Goal: Task Accomplishment & Management: Complete application form

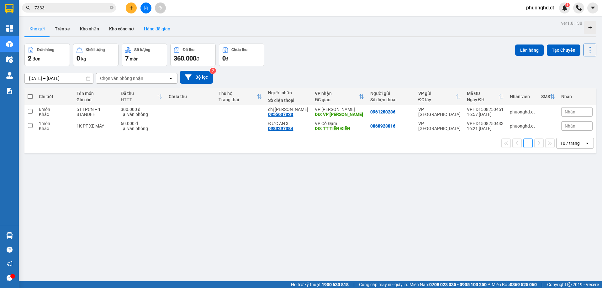
click at [142, 29] on button "Hàng đã giao" at bounding box center [157, 28] width 36 height 15
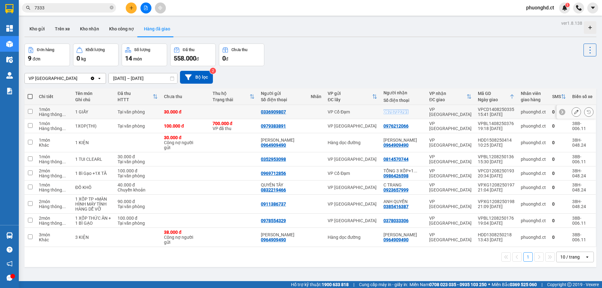
drag, startPoint x: 412, startPoint y: 112, endPoint x: 385, endPoint y: 112, distance: 26.6
click at [385, 112] on div "0975722791" at bounding box center [402, 111] width 39 height 5
checkbox input "true"
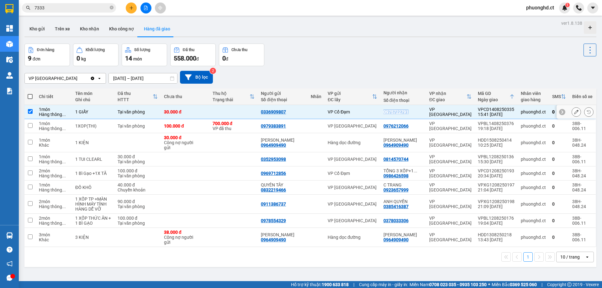
copy div "0975722791"
click at [66, 9] on input "7333" at bounding box center [71, 7] width 74 height 7
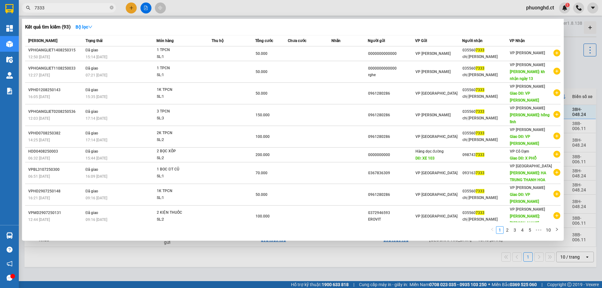
click at [66, 9] on input "7333" at bounding box center [71, 7] width 74 height 7
paste input "0975722791"
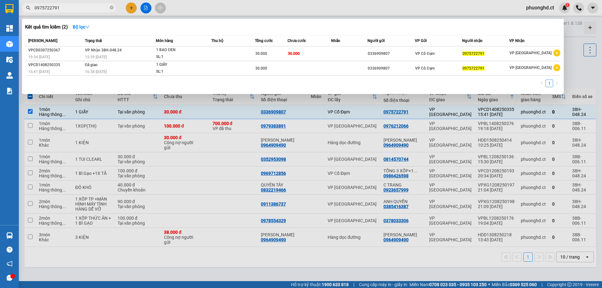
click at [582, 75] on div at bounding box center [301, 144] width 602 height 288
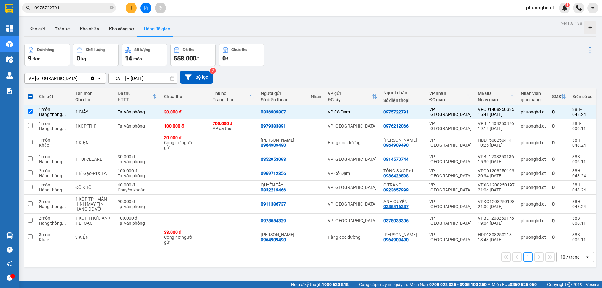
click at [85, 8] on input "0975722791" at bounding box center [71, 7] width 74 height 7
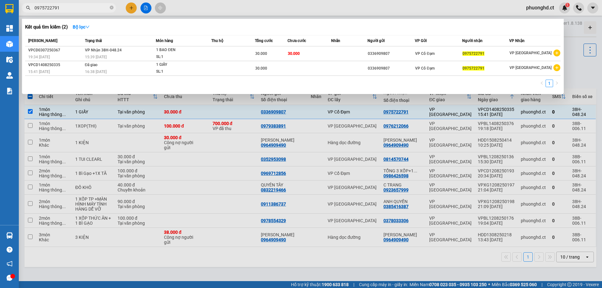
click at [85, 8] on input "0975722791" at bounding box center [71, 7] width 74 height 7
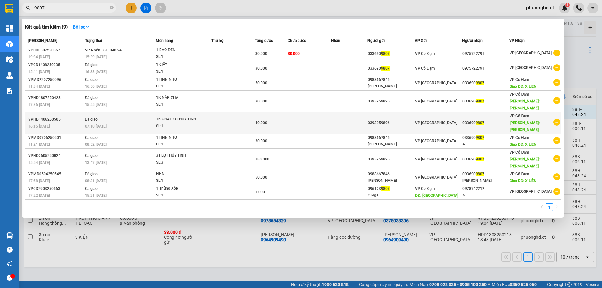
type input "9807"
click at [557, 119] on icon "plus-circle" at bounding box center [556, 122] width 7 height 7
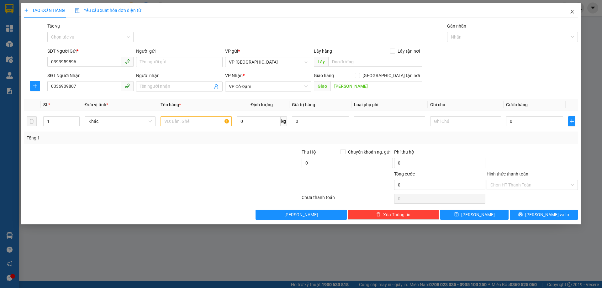
click at [574, 11] on icon "close" at bounding box center [571, 11] width 5 height 5
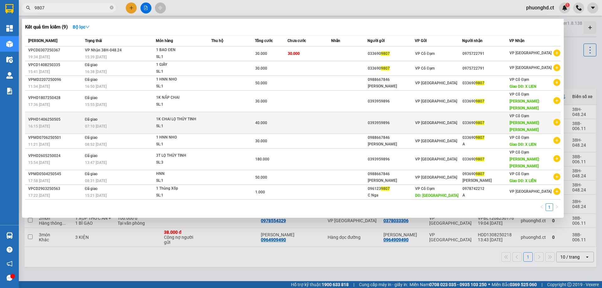
click at [559, 119] on icon "plus-circle" at bounding box center [556, 122] width 7 height 7
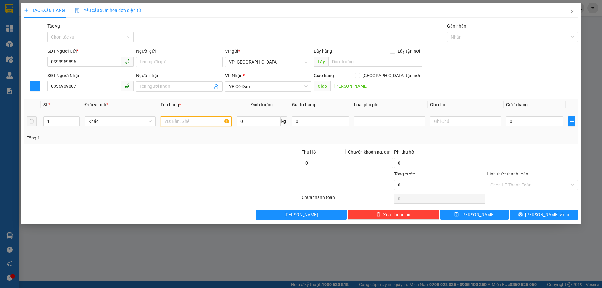
click at [208, 122] on input "text" at bounding box center [195, 121] width 71 height 10
type input "3K CHAI LỌ THỦY TINH"
click at [27, 125] on tr "1 Khác 3K CHAI LỌ THỦY TINH 0 kg 0 0" at bounding box center [300, 121] width 553 height 21
type input "3"
click at [512, 119] on input "0" at bounding box center [534, 121] width 57 height 10
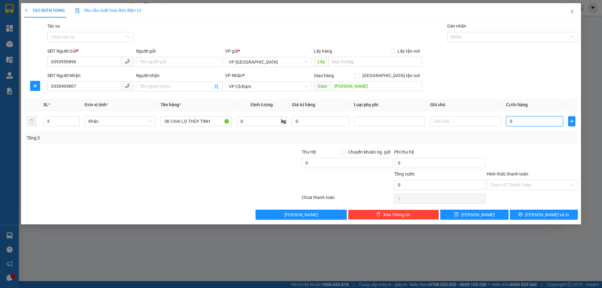
type input "01"
type input "1"
type input "016"
type input "16"
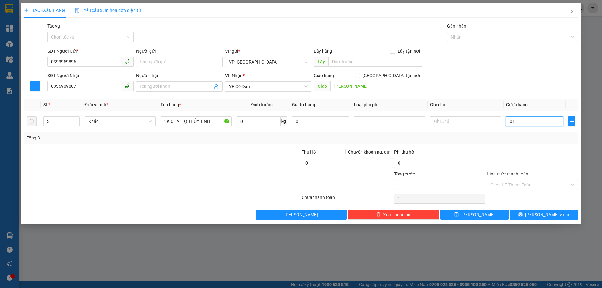
type input "16"
type input "0.160"
type input "160"
type input "160.000"
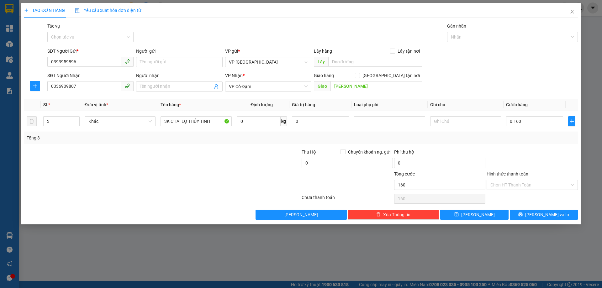
type input "160.000"
click at [537, 206] on div "Transit Pickup Surcharge Ids Transit Deliver Surcharge Ids Transit Deliver Surc…" at bounding box center [300, 121] width 553 height 197
click at [561, 212] on button "[PERSON_NAME] và In" at bounding box center [544, 215] width 68 height 10
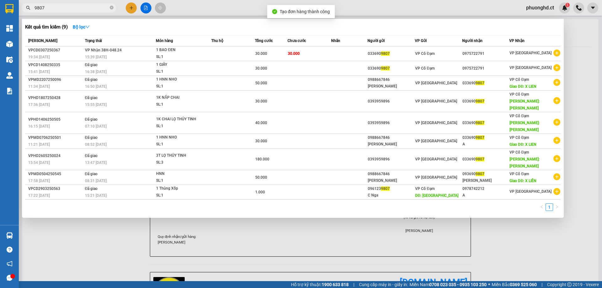
click at [574, 277] on div at bounding box center [301, 144] width 602 height 288
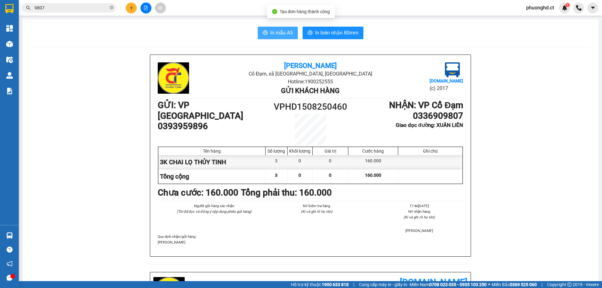
click at [270, 31] on span "In mẫu A5" at bounding box center [281, 33] width 23 height 8
click at [276, 37] on button "In mẫu A5" at bounding box center [278, 33] width 40 height 13
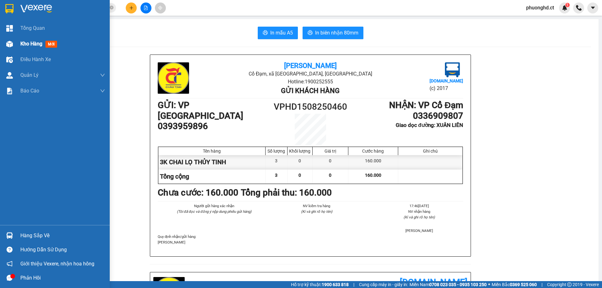
click at [10, 41] on img at bounding box center [9, 44] width 7 height 7
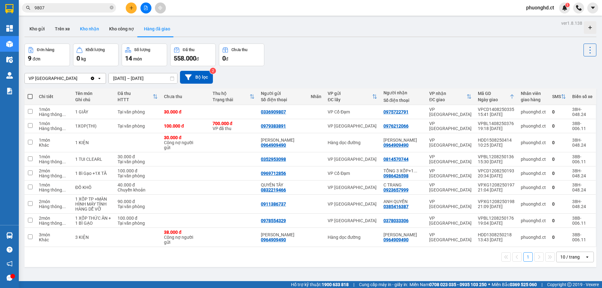
click at [92, 36] on button "Kho nhận" at bounding box center [89, 28] width 29 height 15
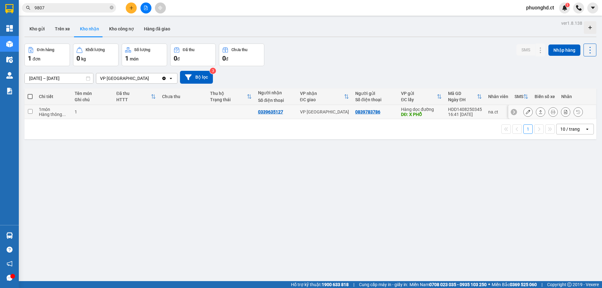
click at [526, 113] on icon at bounding box center [528, 112] width 4 height 4
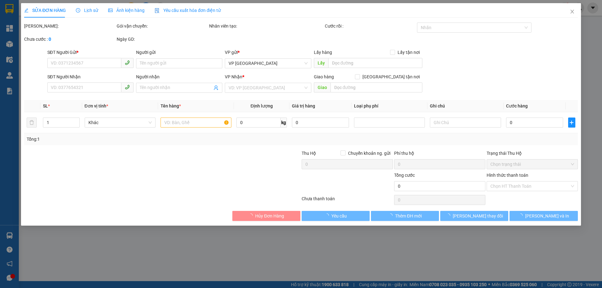
type input "0839783786"
type input "X PHỔ"
type input "0339635127"
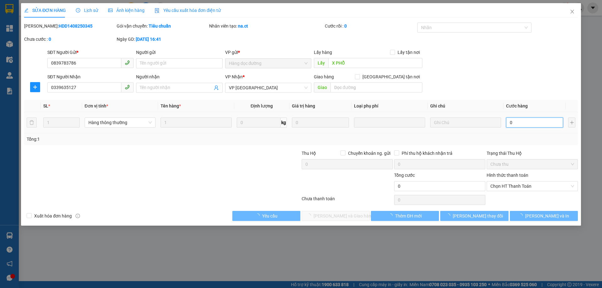
drag, startPoint x: 523, startPoint y: 123, endPoint x: 518, endPoint y: 108, distance: 15.4
click at [524, 122] on input "0" at bounding box center [534, 123] width 57 height 10
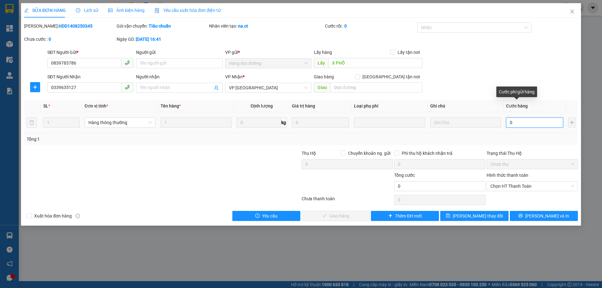
type input "50"
click at [518, 188] on span "Chọn HT Thanh Toán" at bounding box center [532, 185] width 84 height 9
type input "50"
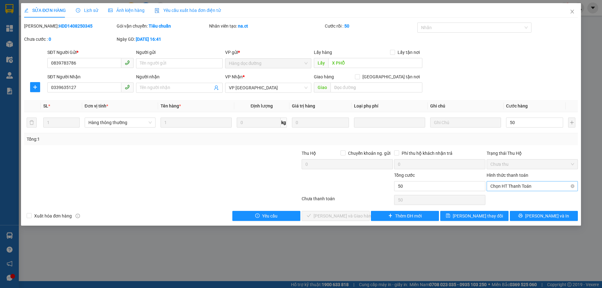
type input "50.000"
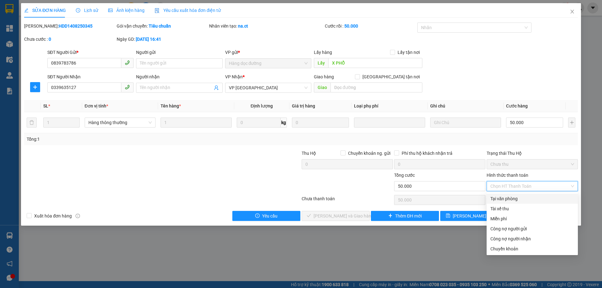
click at [506, 202] on div "Tại văn phòng" at bounding box center [531, 199] width 91 height 10
type input "0"
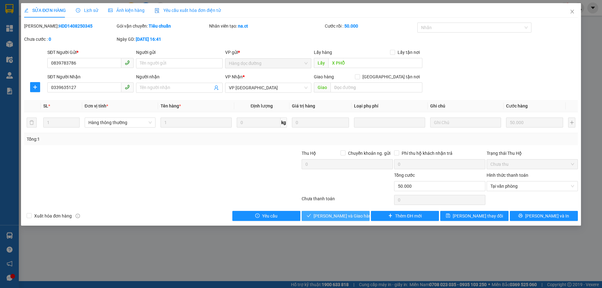
click at [333, 213] on span "[PERSON_NAME] và Giao hàng" at bounding box center [343, 215] width 60 height 7
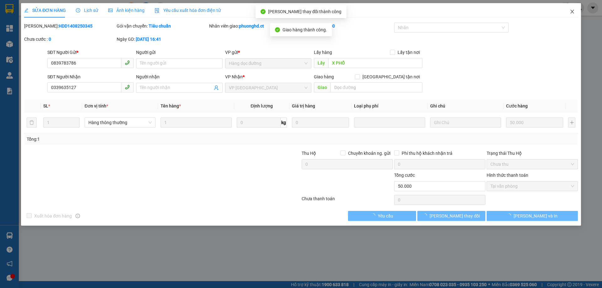
click at [570, 11] on icon "close" at bounding box center [571, 11] width 5 height 5
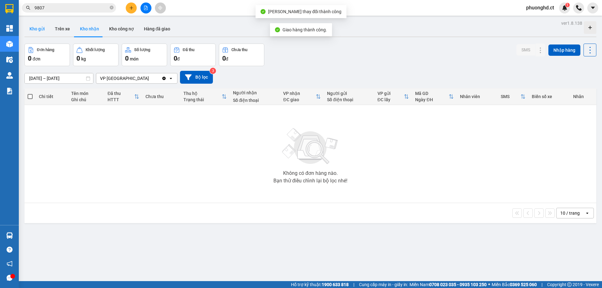
click at [31, 23] on button "Kho gửi" at bounding box center [36, 28] width 25 height 15
